Goal: Check status: Check status

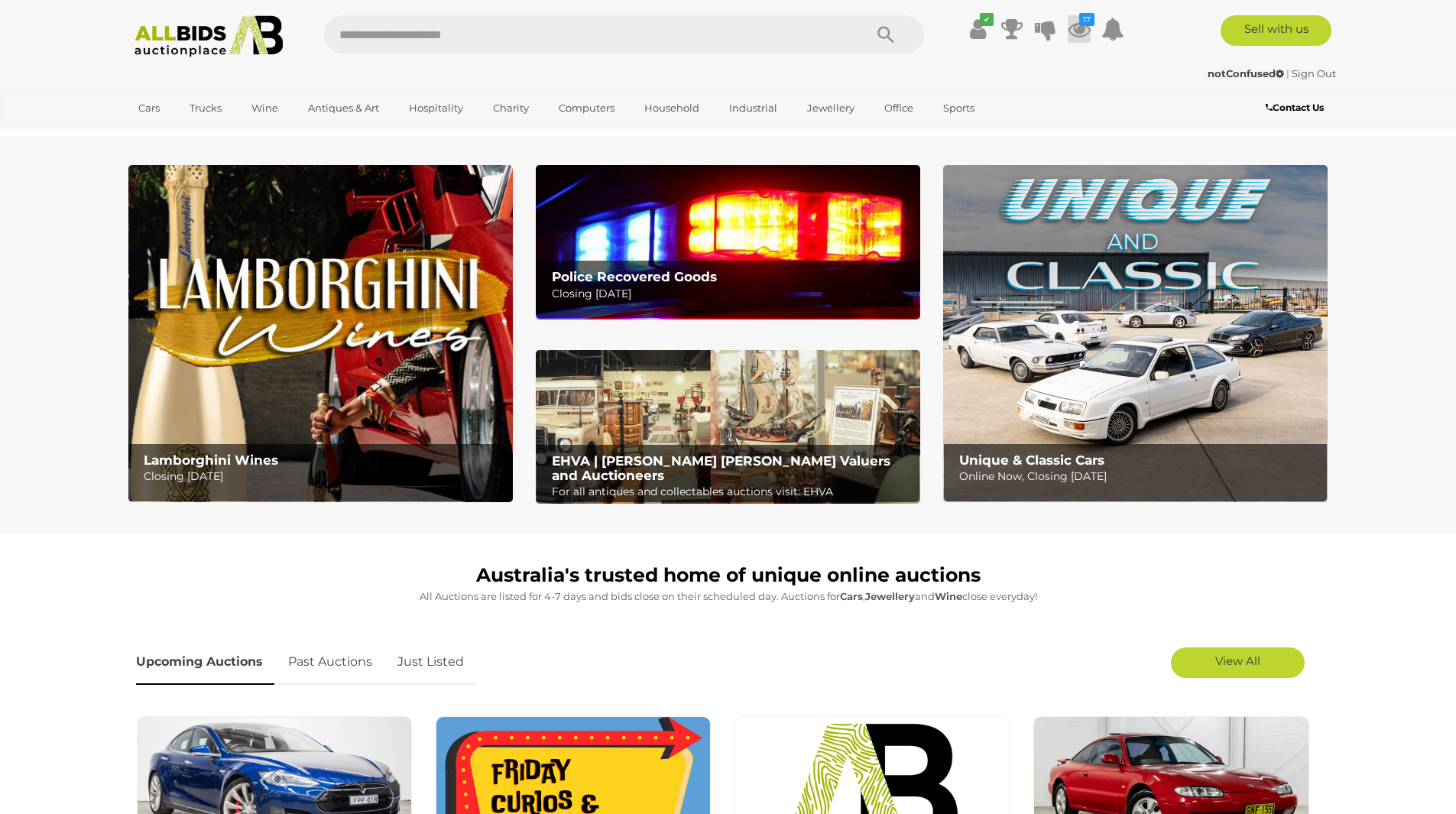
click at [1070, 27] on icon at bounding box center [1079, 29] width 23 height 27
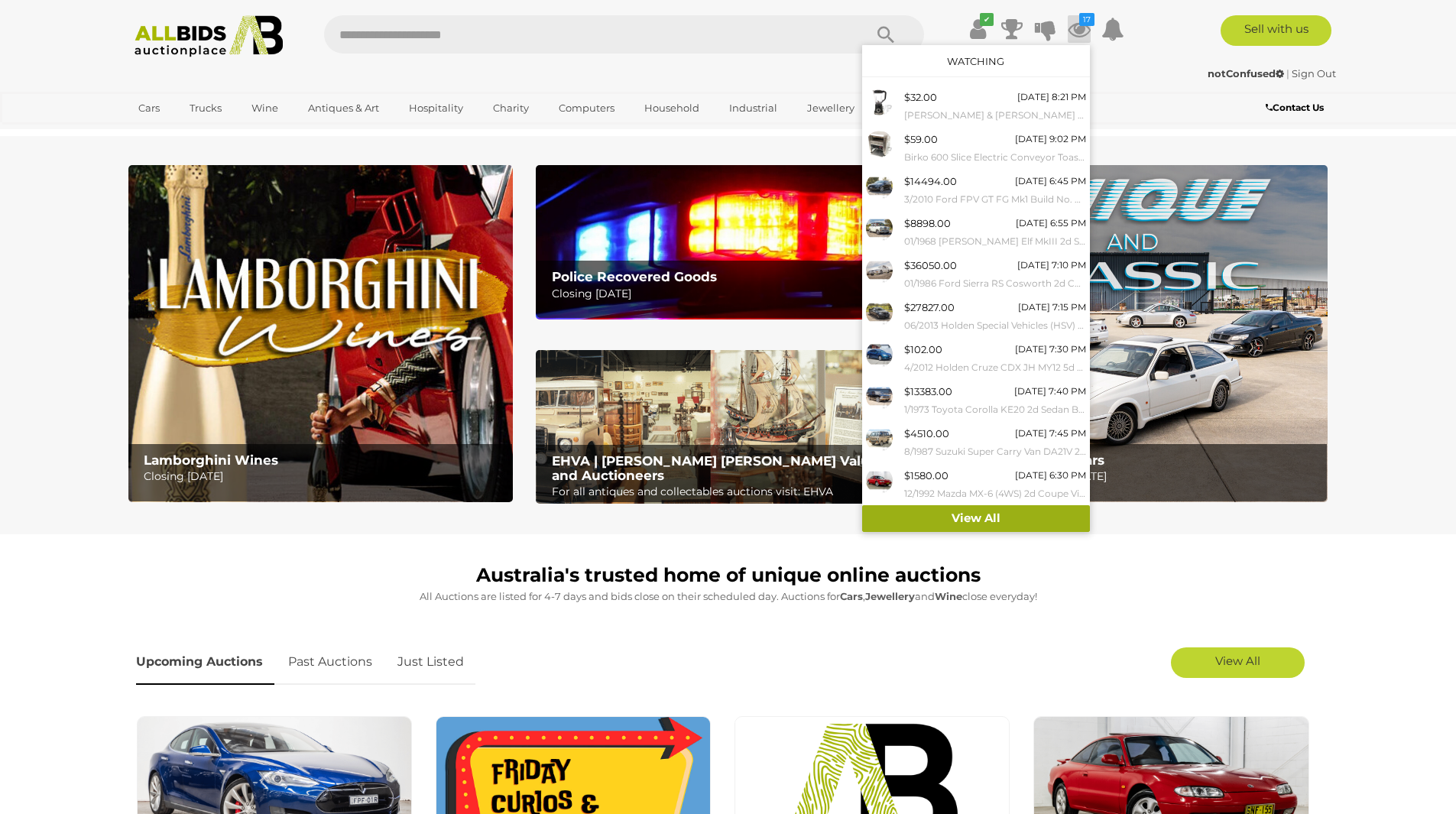
click at [994, 523] on link "View All" at bounding box center [976, 518] width 228 height 27
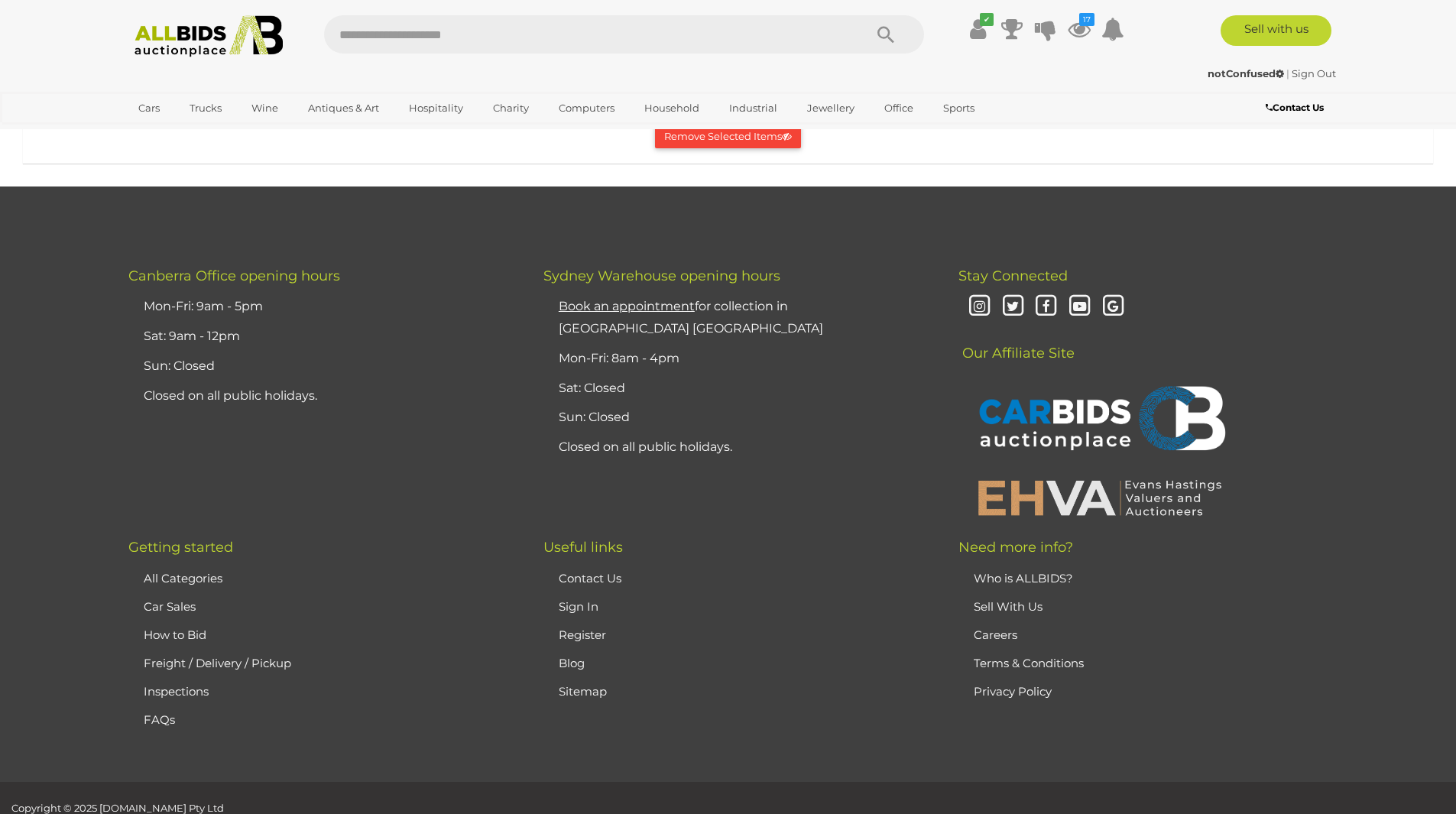
scroll to position [5276, 0]
